Goal: Obtain resource: Obtain resource

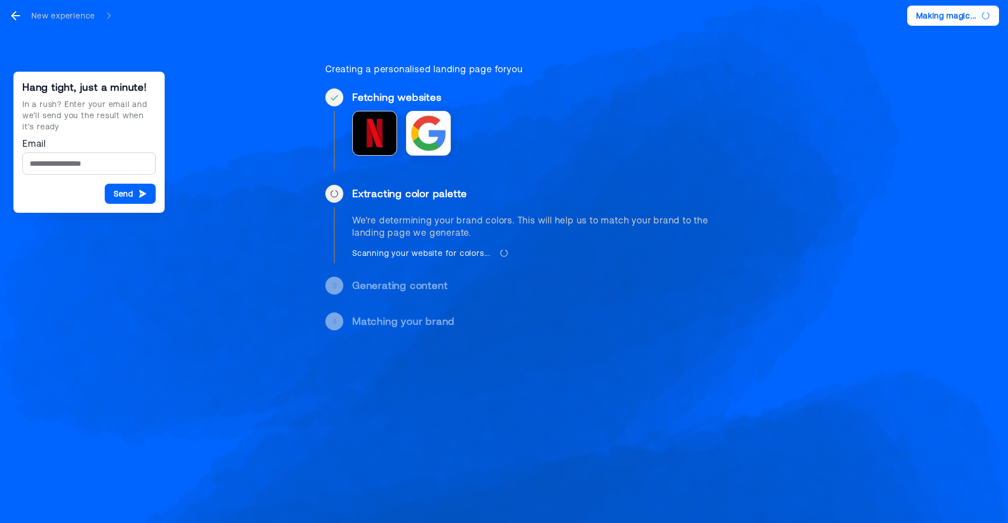
click at [581, 70] on div "Creating a personalised landing page for you" at bounding box center [519, 69] width 389 height 12
click at [306, 66] on div "Hang tight, just a minute! In a rush? Enter your email and we’ll send you the r…" at bounding box center [504, 192] width 420 height 330
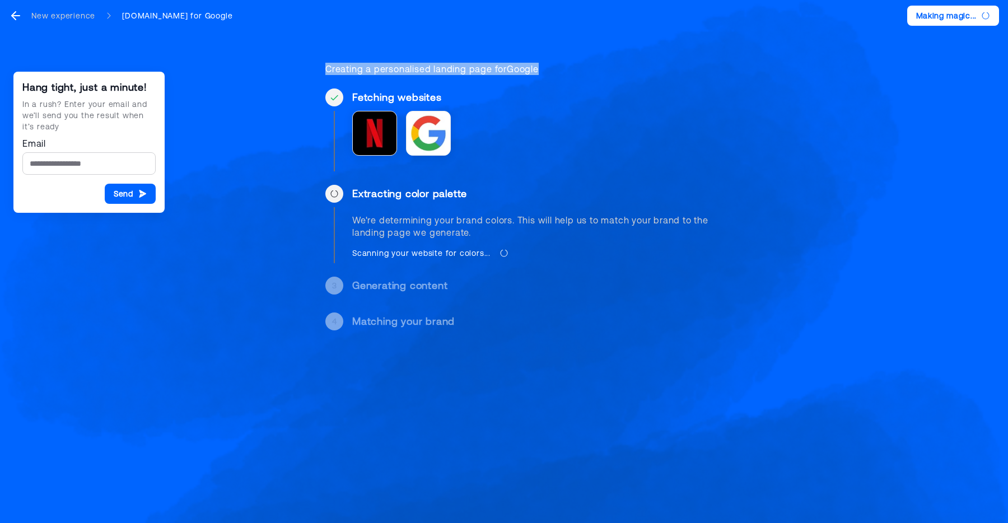
drag, startPoint x: 311, startPoint y: 67, endPoint x: 577, endPoint y: 64, distance: 265.5
click at [577, 64] on div "Hang tight, just a minute! In a rush? Enter your email and we’ll send you the r…" at bounding box center [504, 192] width 420 height 330
click at [577, 64] on div "Creating a personalised landing page for Google" at bounding box center [519, 69] width 389 height 12
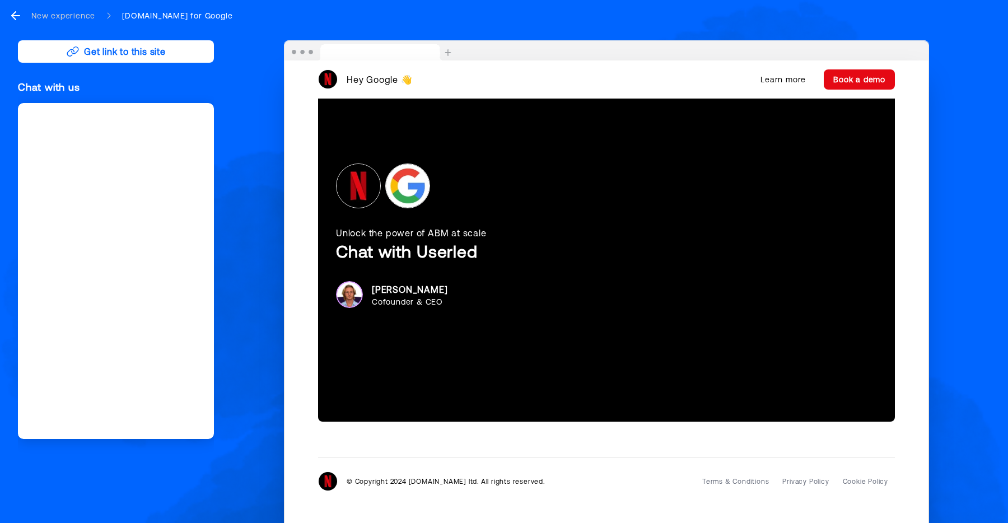
scroll to position [1995, 0]
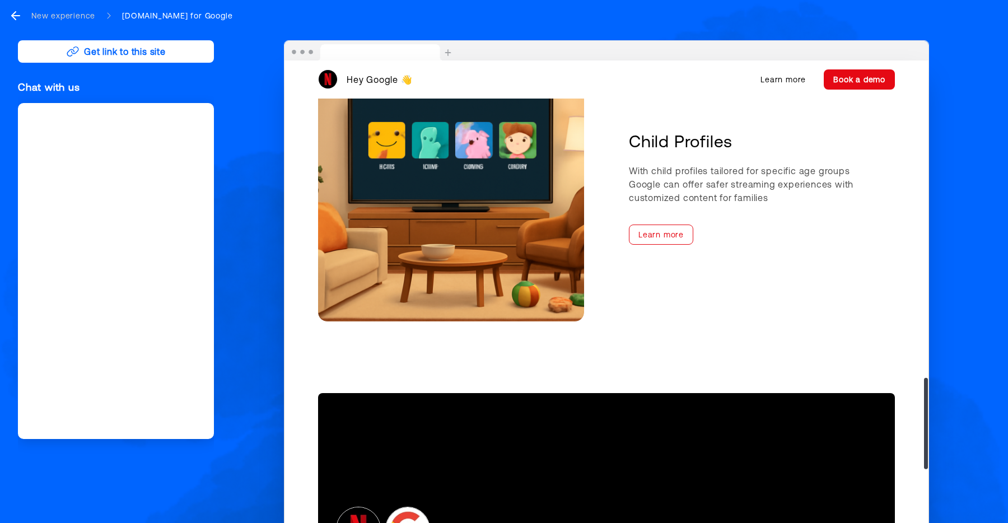
scroll to position [1645, 0]
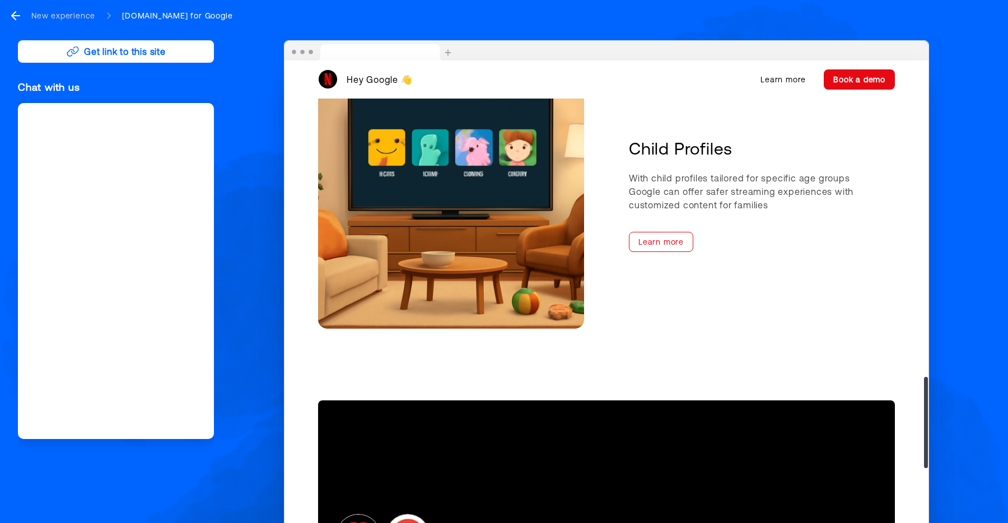
drag, startPoint x: 811, startPoint y: 209, endPoint x: 634, endPoint y: 147, distance: 188.1
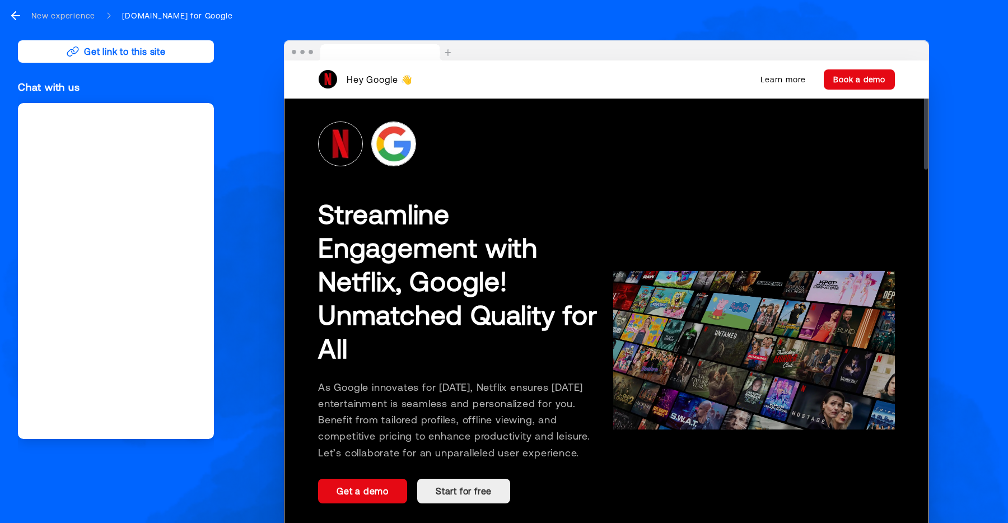
scroll to position [0, 0]
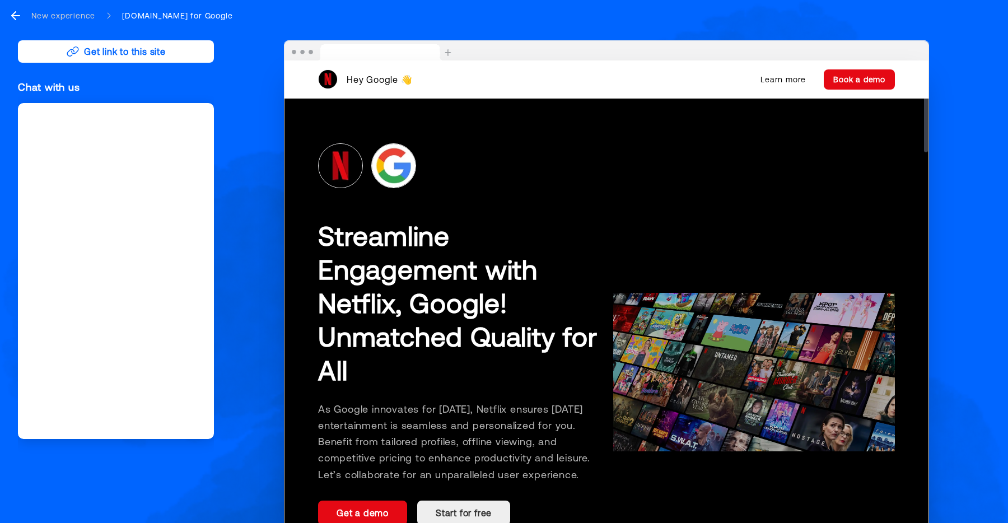
drag, startPoint x: 332, startPoint y: 235, endPoint x: 419, endPoint y: 320, distance: 121.2
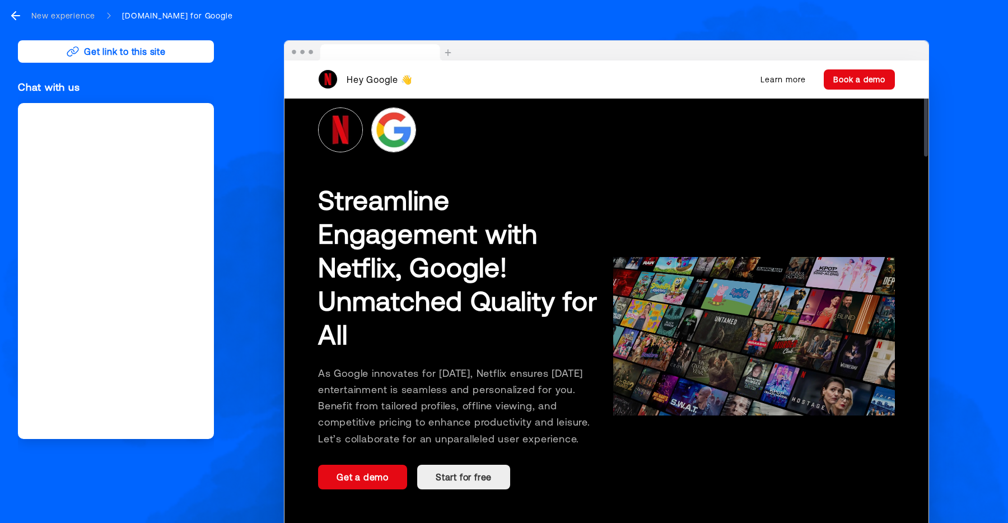
scroll to position [68, 0]
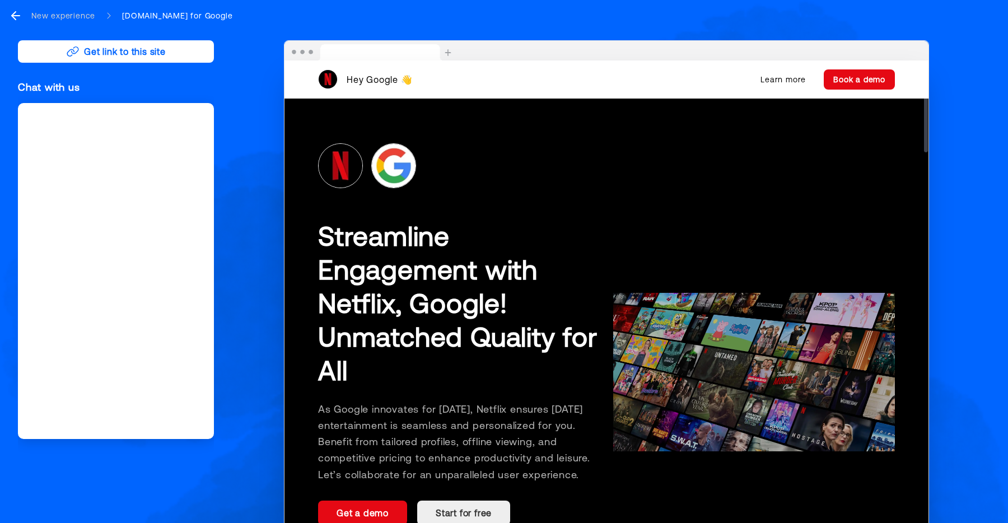
scroll to position [0, 0]
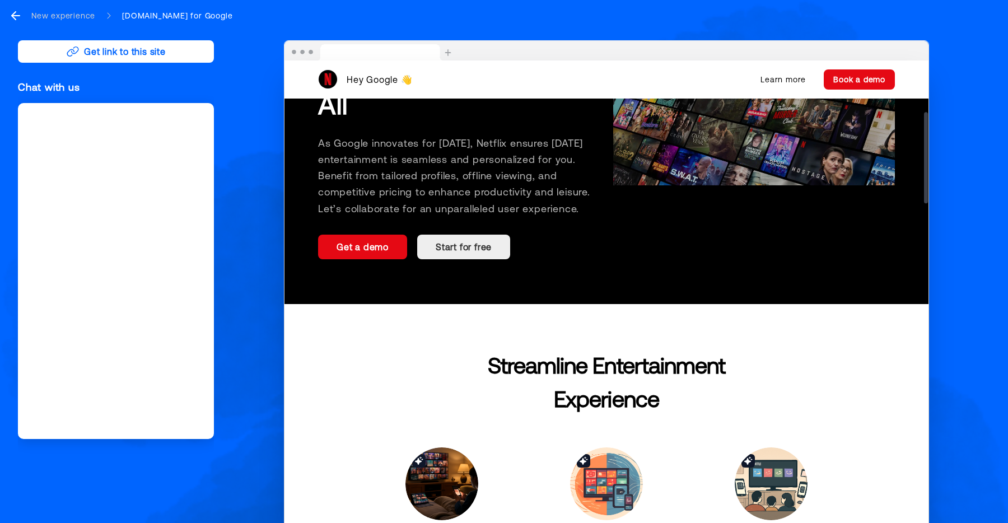
scroll to position [427, 0]
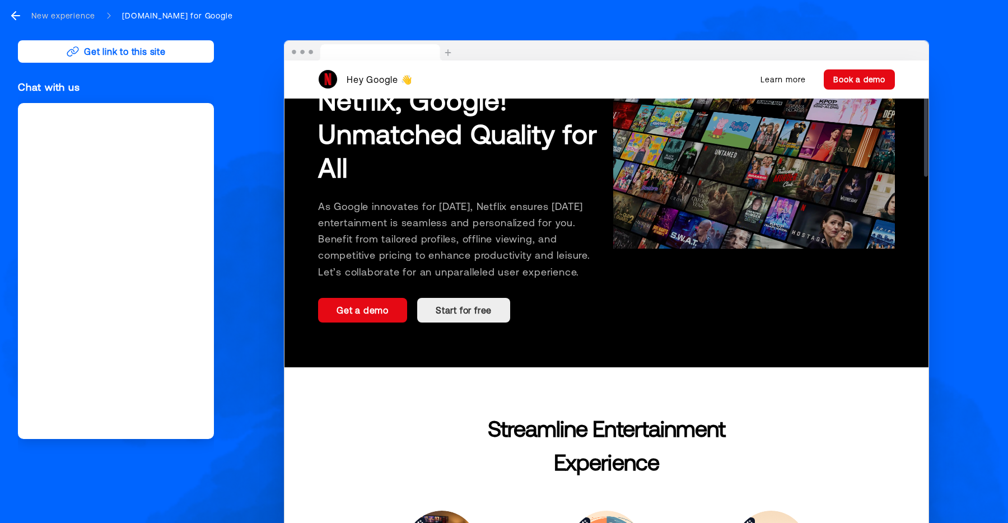
scroll to position [0, 0]
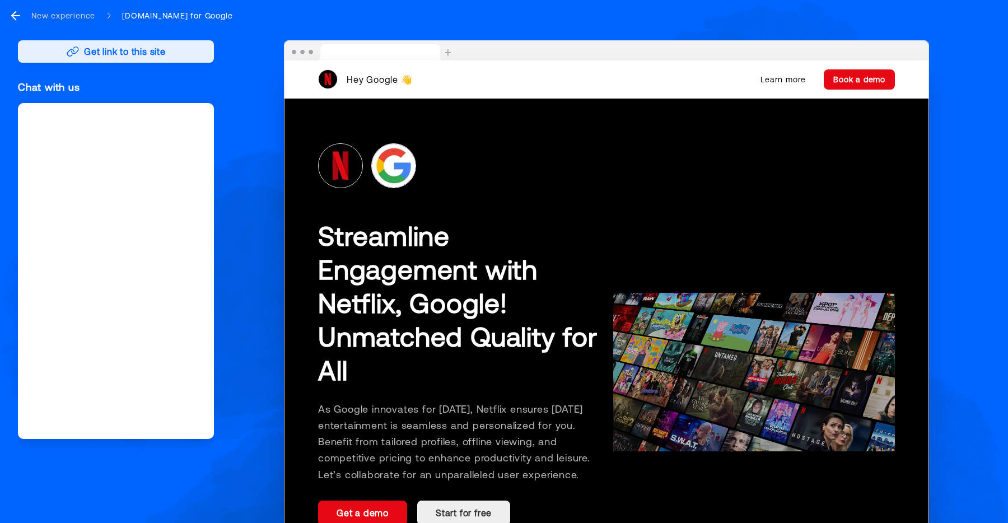
click at [184, 54] on button "Get link to this site" at bounding box center [116, 51] width 196 height 22
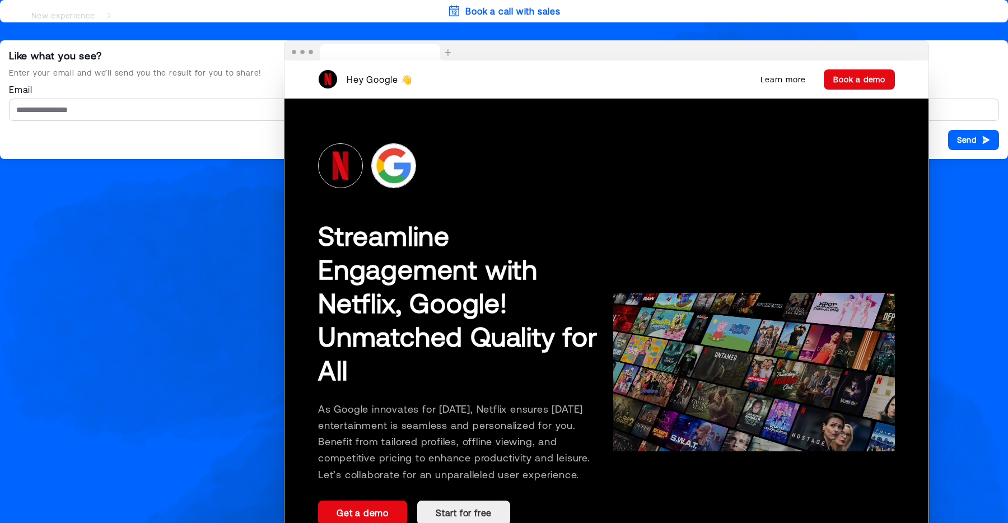
click at [102, 56] on div "Like what you see?" at bounding box center [504, 55] width 990 height 13
click at [101, 56] on div "Like what you see?" at bounding box center [504, 55] width 990 height 13
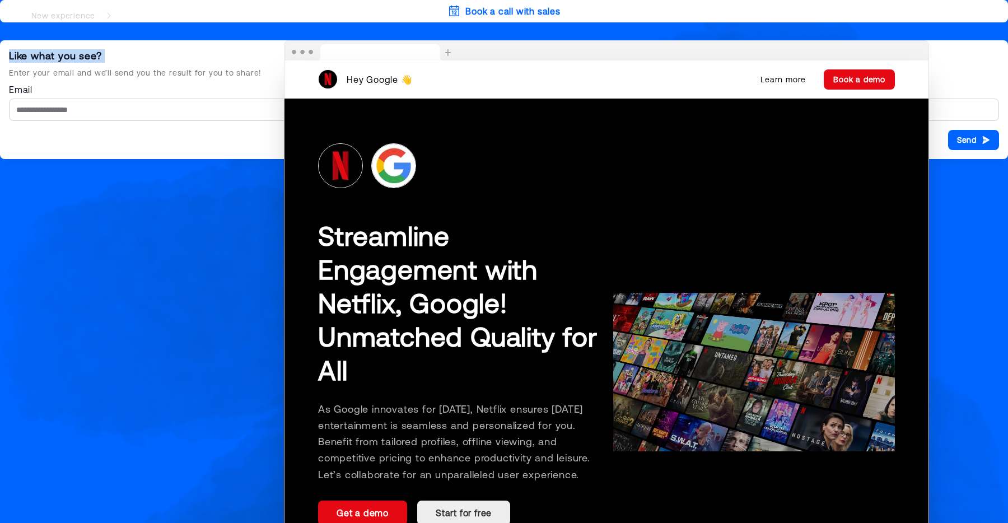
click at [99, 63] on div "Like what you see? Enter your email and we’ll send you the result for you to sh…" at bounding box center [504, 99] width 990 height 101
click at [96, 79] on div "Like what you see? Enter your email and we’ll send you the result for you to sh…" at bounding box center [504, 99] width 990 height 101
click at [85, 62] on div "Like what you see?" at bounding box center [504, 55] width 990 height 13
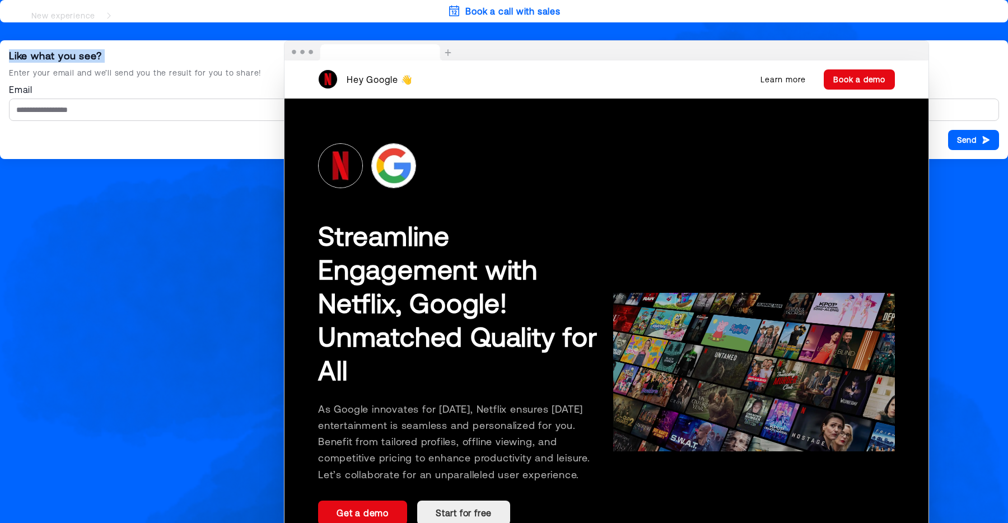
click at [85, 62] on div "Like what you see?" at bounding box center [504, 55] width 990 height 13
click at [89, 59] on div "Like what you see?" at bounding box center [504, 55] width 990 height 13
